Goal: Information Seeking & Learning: Find specific fact

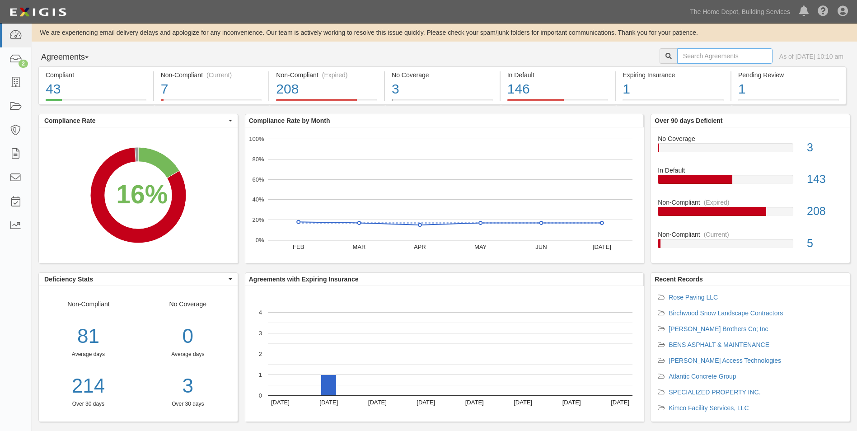
click at [689, 56] on input "text" at bounding box center [724, 55] width 95 height 15
type input "Blue Chip"
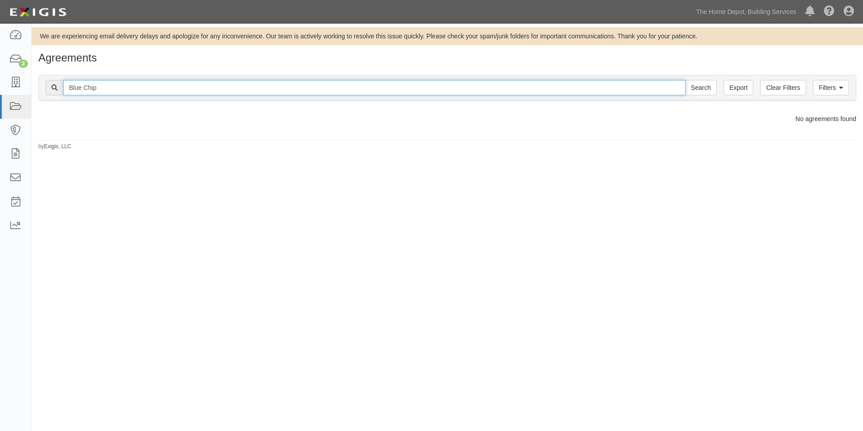
click at [345, 89] on input "Blue Chip" at bounding box center [374, 87] width 623 height 15
type input "Blue Chip Pros"
click at [685, 80] on input "Search" at bounding box center [701, 87] width 32 height 15
